Goal: Task Accomplishment & Management: Complete application form

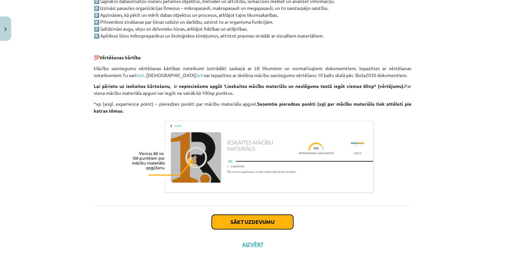
click at [229, 227] on button "Sākt uzdevumu" at bounding box center [253, 221] width 82 height 14
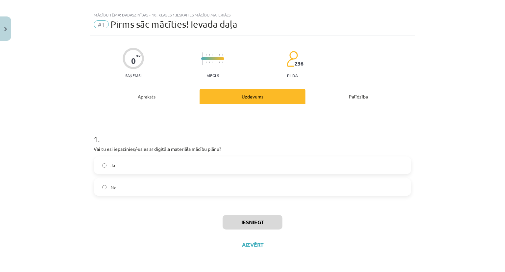
click at [142, 169] on label "Jā" at bounding box center [252, 165] width 316 height 16
click at [245, 225] on button "Iesniegt" at bounding box center [253, 222] width 60 height 14
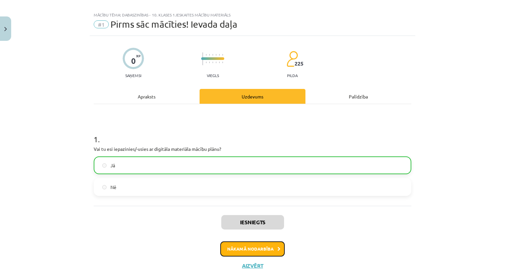
click at [231, 246] on button "Nākamā nodarbība" at bounding box center [252, 248] width 64 height 15
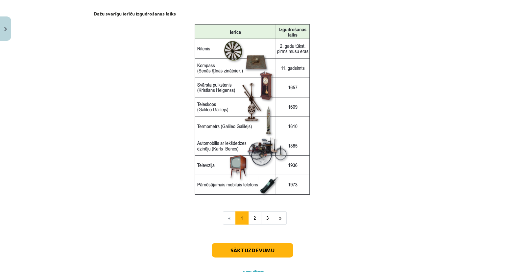
scroll to position [855, 0]
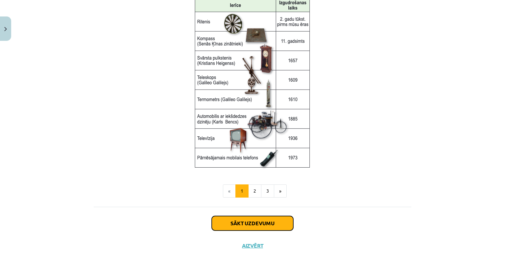
click at [223, 224] on button "Sākt uzdevumu" at bounding box center [253, 223] width 82 height 14
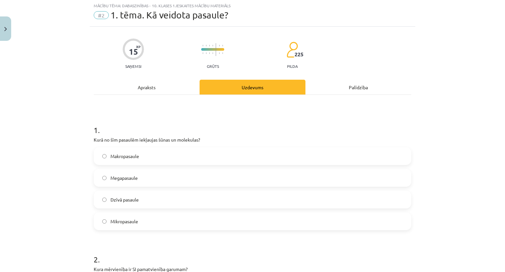
scroll to position [16, 0]
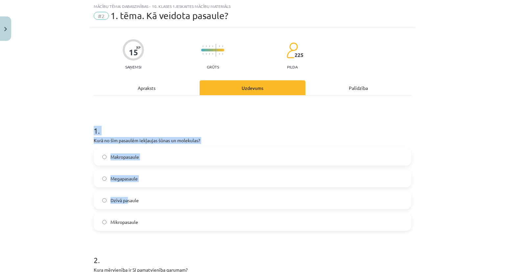
drag, startPoint x: 80, startPoint y: 124, endPoint x: 127, endPoint y: 199, distance: 88.8
click at [127, 199] on div "Mācību tēma: Dabaszinības - 10. klases 1.ieskaites mācību materiāls #2 1. tēma.…" at bounding box center [252, 136] width 505 height 272
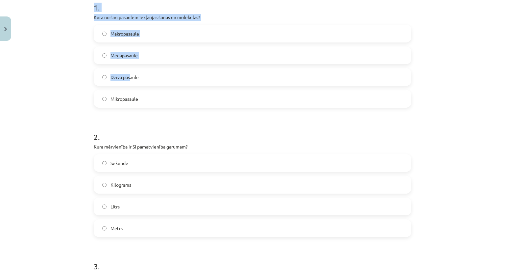
scroll to position [140, 0]
click at [82, 7] on div "Mācību tēma: Dabaszinības - 10. klases 1.ieskaites mācību materiāls #2 1. tēma.…" at bounding box center [252, 136] width 505 height 272
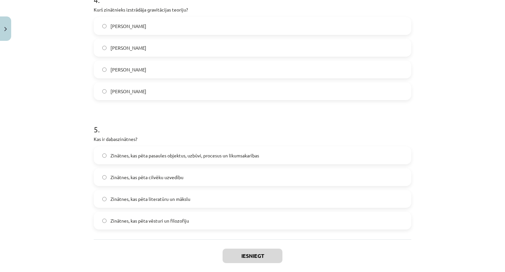
scroll to position [568, 0]
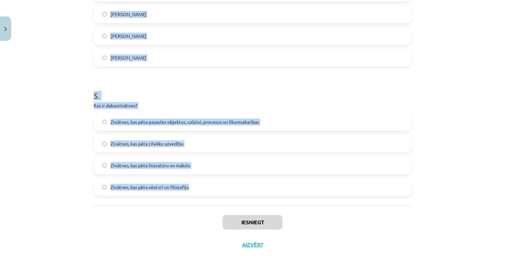
drag, startPoint x: 82, startPoint y: 7, endPoint x: 202, endPoint y: 185, distance: 215.6
click at [202, 185] on div "Mācību tēma: Dabaszinības - 10. klases 1.ieskaites mācību materiāls #2 1. tēma.…" at bounding box center [252, 136] width 505 height 272
copy form "1 . Kurā no šīm pasaulēm iekļaujas šūnas un molekulas? Makropasaule Megapasaule…"
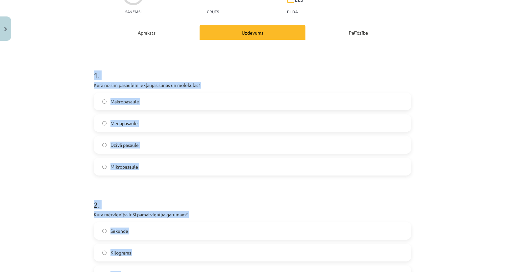
scroll to position [70, 0]
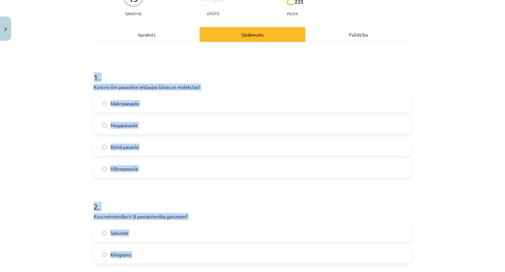
click at [141, 169] on label "Mikropasaule" at bounding box center [252, 168] width 316 height 16
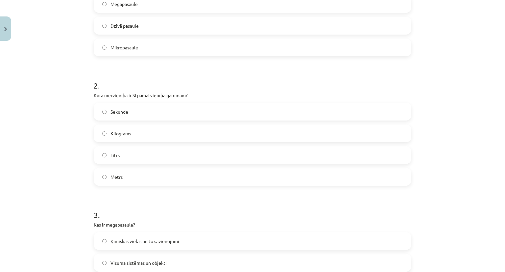
scroll to position [192, 0]
click at [121, 180] on label "Metrs" at bounding box center [252, 175] width 316 height 16
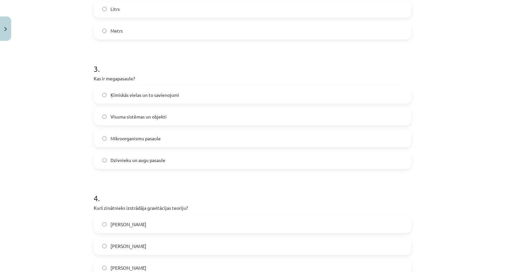
scroll to position [336, 0]
click at [155, 116] on span "Visuma sistēmas un objekti" at bounding box center [138, 117] width 56 height 7
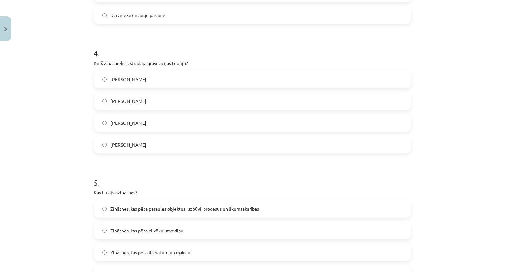
scroll to position [481, 0]
click at [131, 109] on div "[PERSON_NAME]" at bounding box center [253, 101] width 318 height 18
click at [131, 107] on label "[PERSON_NAME]" at bounding box center [252, 101] width 316 height 16
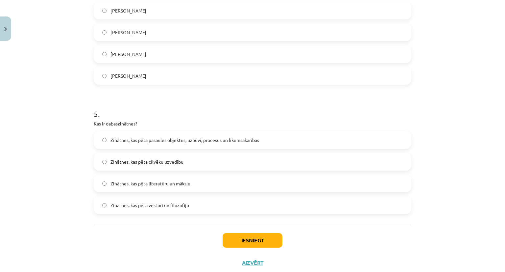
scroll to position [568, 0]
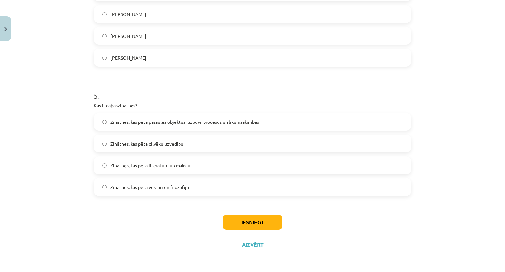
click at [154, 120] on span "Zinātnes, kas pēta pasaules objektus, uzbūvi, procesus un likumsakarības" at bounding box center [184, 121] width 149 height 7
click at [260, 224] on button "Iesniegt" at bounding box center [253, 222] width 60 height 14
